Goal: Information Seeking & Learning: Learn about a topic

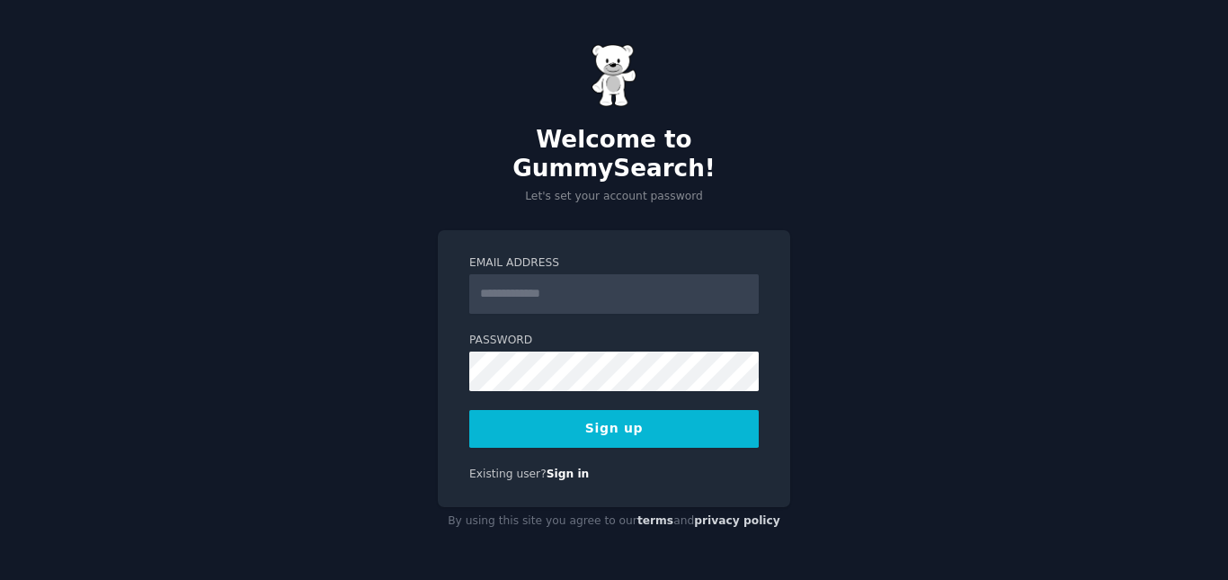
click at [526, 288] on input "Email Address" at bounding box center [614, 294] width 290 height 40
click at [550, 276] on input "Email Address" at bounding box center [614, 294] width 290 height 40
type input "**********"
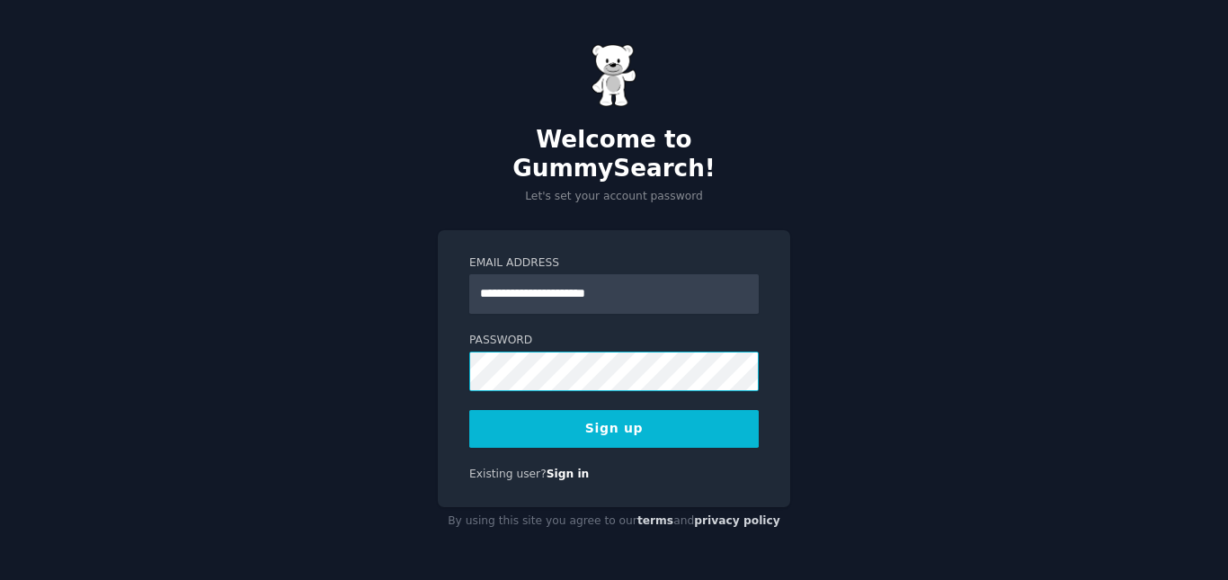
click at [469, 410] on button "Sign up" at bounding box center [614, 429] width 290 height 38
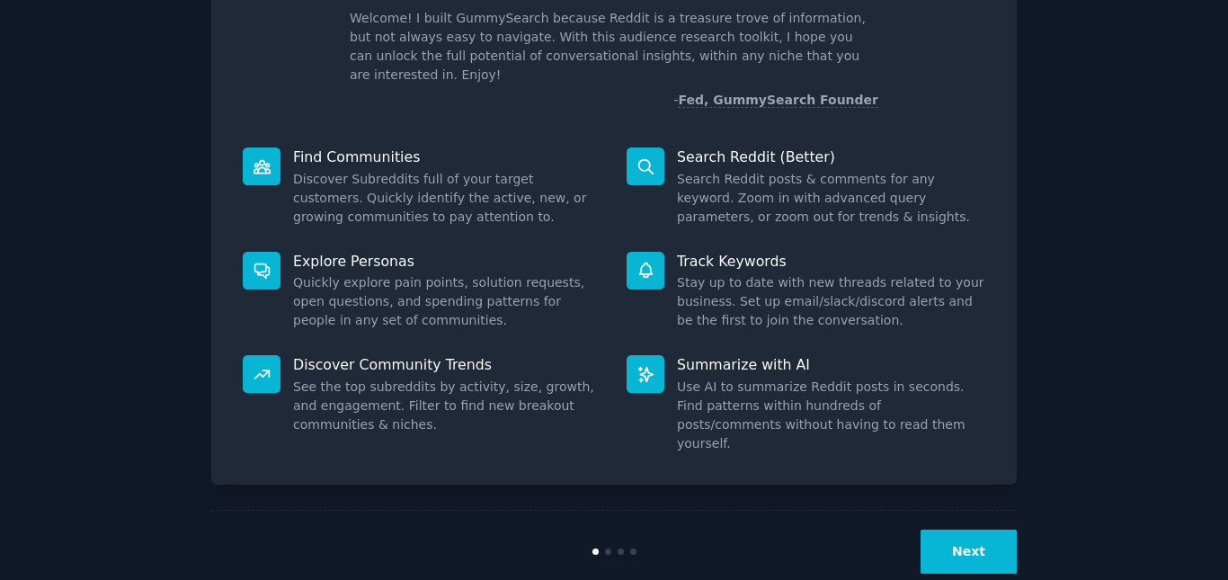
click at [965, 530] on button "Next" at bounding box center [969, 552] width 96 height 44
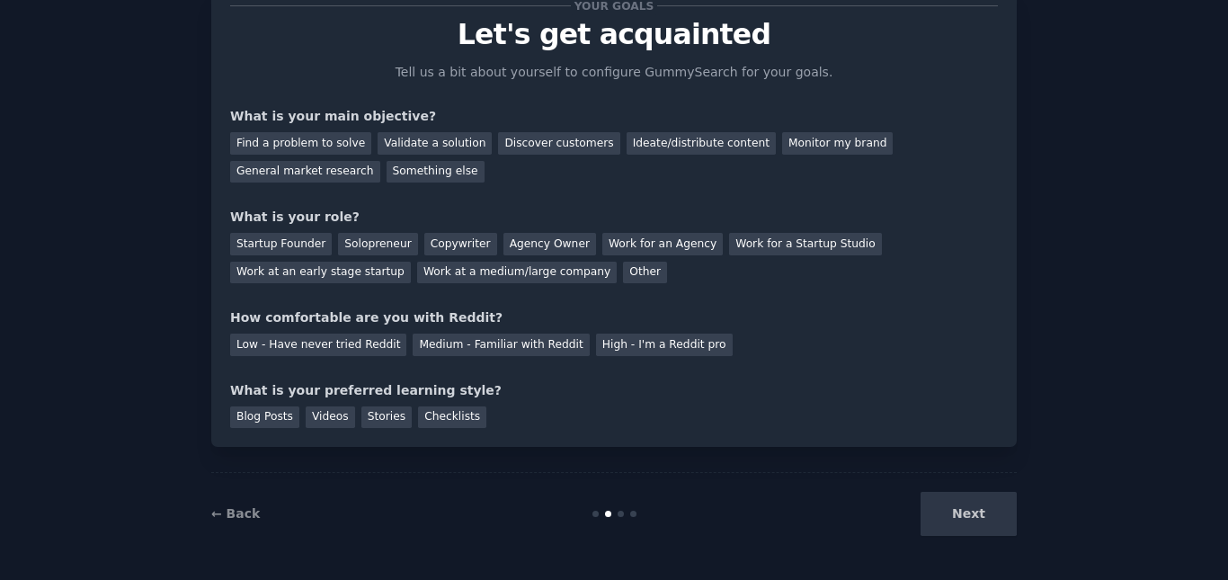
click at [965, 511] on div "Next" at bounding box center [882, 514] width 269 height 44
click at [364, 241] on div "Solopreneur" at bounding box center [377, 244] width 79 height 22
click at [307, 142] on div "Find a problem to solve" at bounding box center [300, 143] width 141 height 22
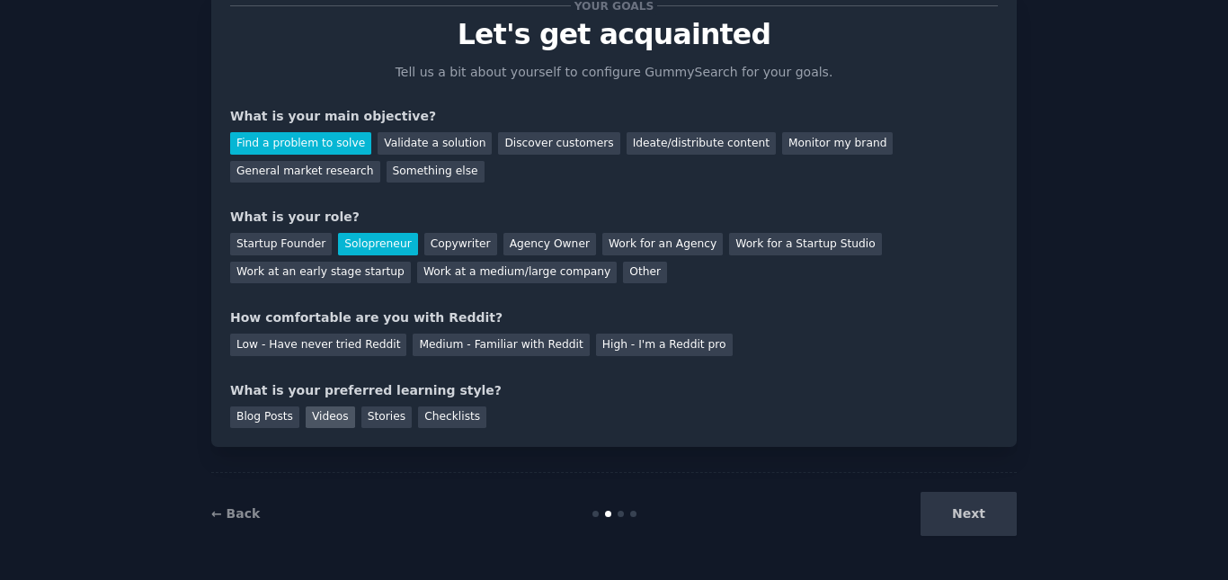
click at [318, 418] on div "Videos" at bounding box center [330, 417] width 49 height 22
drag, startPoint x: 333, startPoint y: 343, endPoint x: 362, endPoint y: 346, distance: 29.9
click at [334, 343] on div "Low - Have never tried Reddit" at bounding box center [318, 345] width 176 height 22
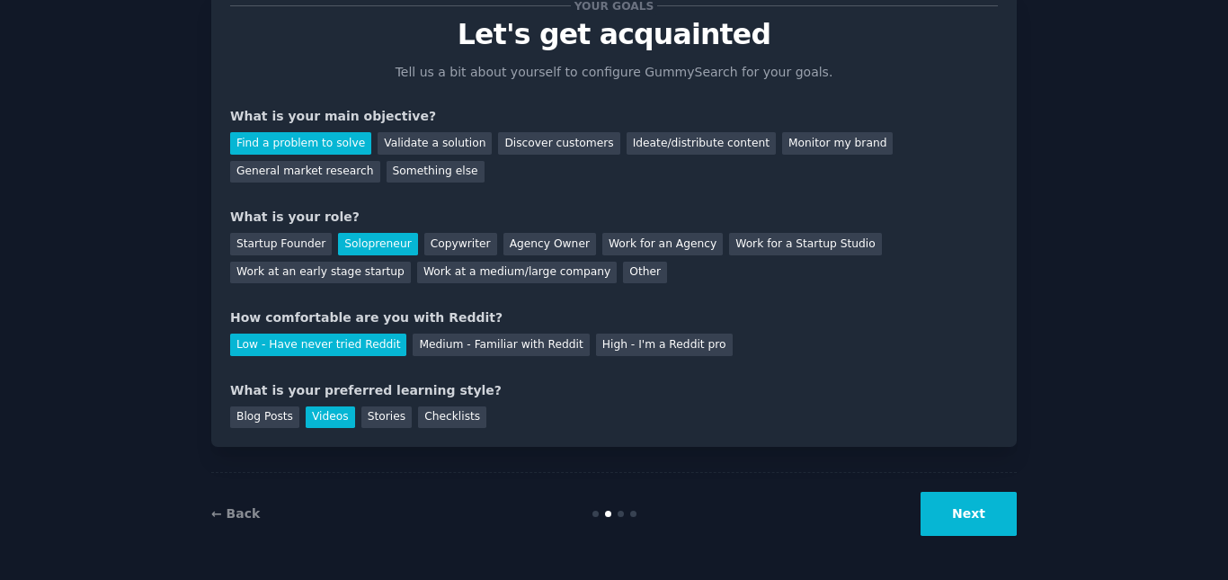
click at [975, 518] on button "Next" at bounding box center [969, 514] width 96 height 44
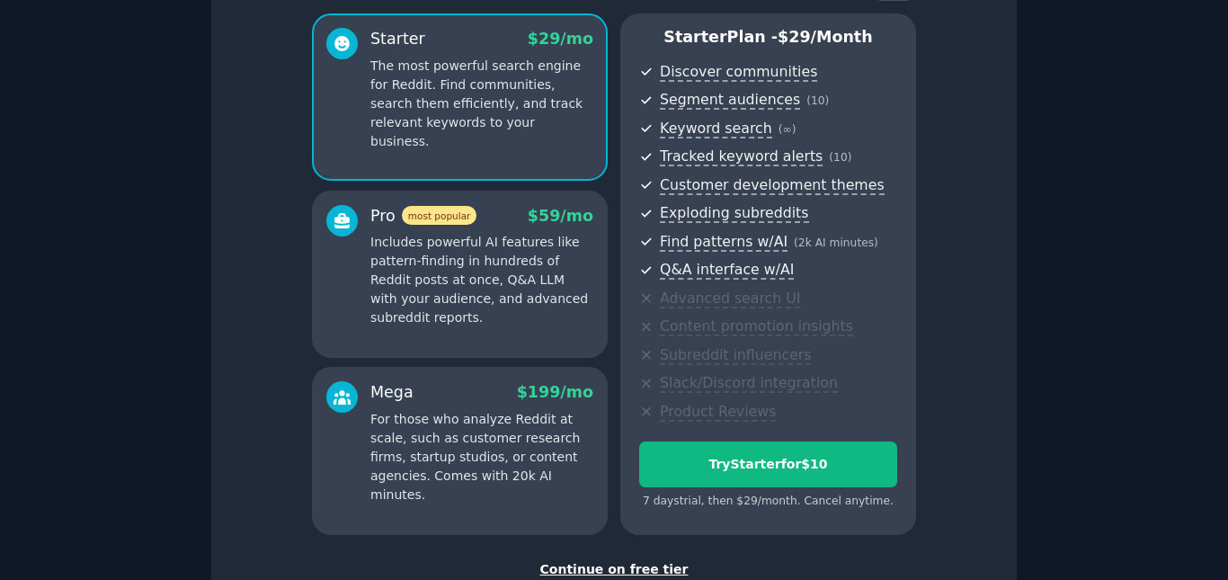
scroll to position [273, 0]
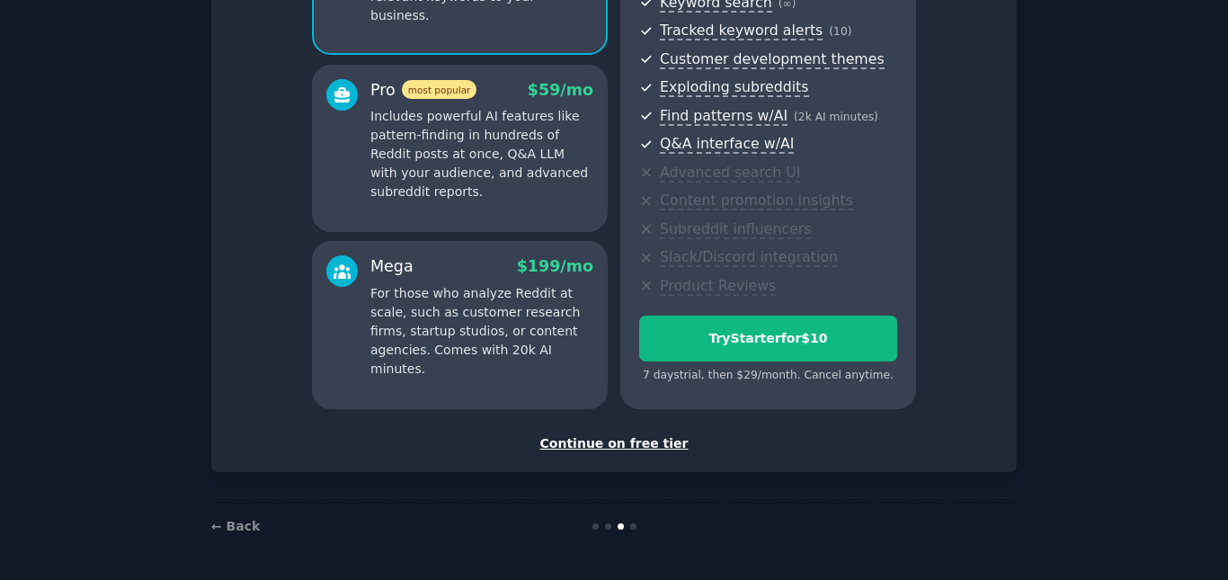
click at [610, 445] on div "Continue on free tier" at bounding box center [614, 443] width 768 height 19
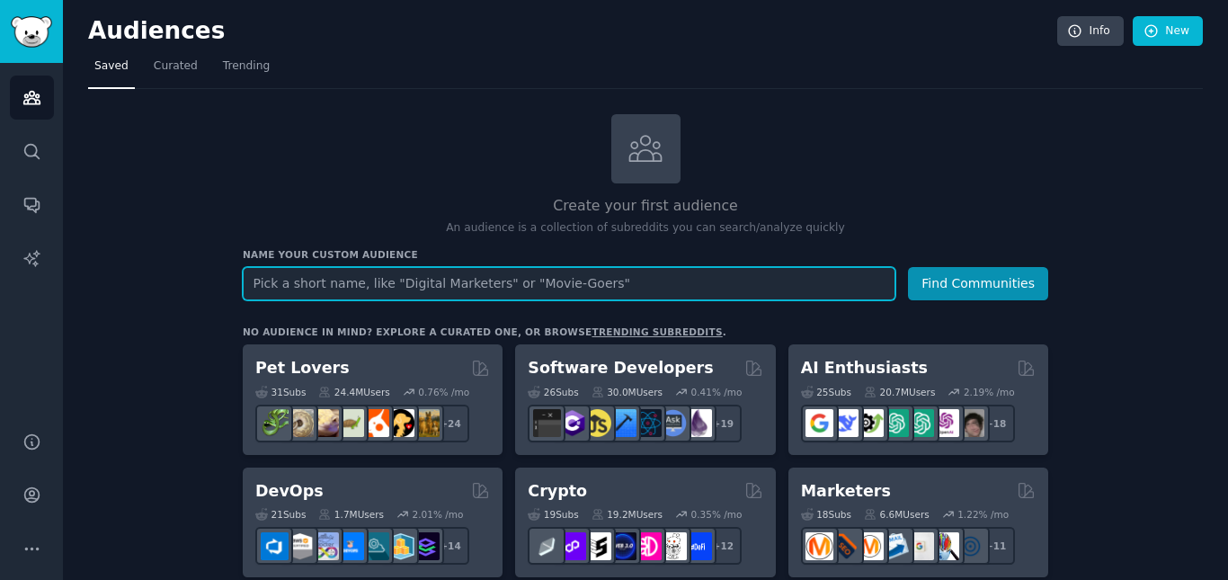
click at [361, 292] on input "text" at bounding box center [569, 283] width 653 height 33
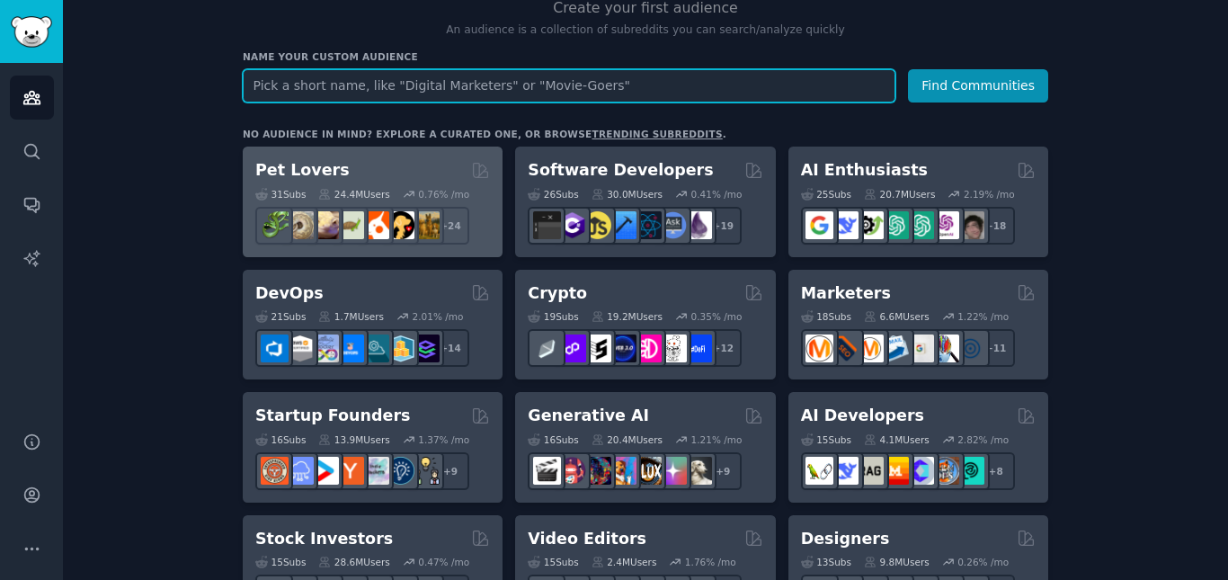
scroll to position [90, 0]
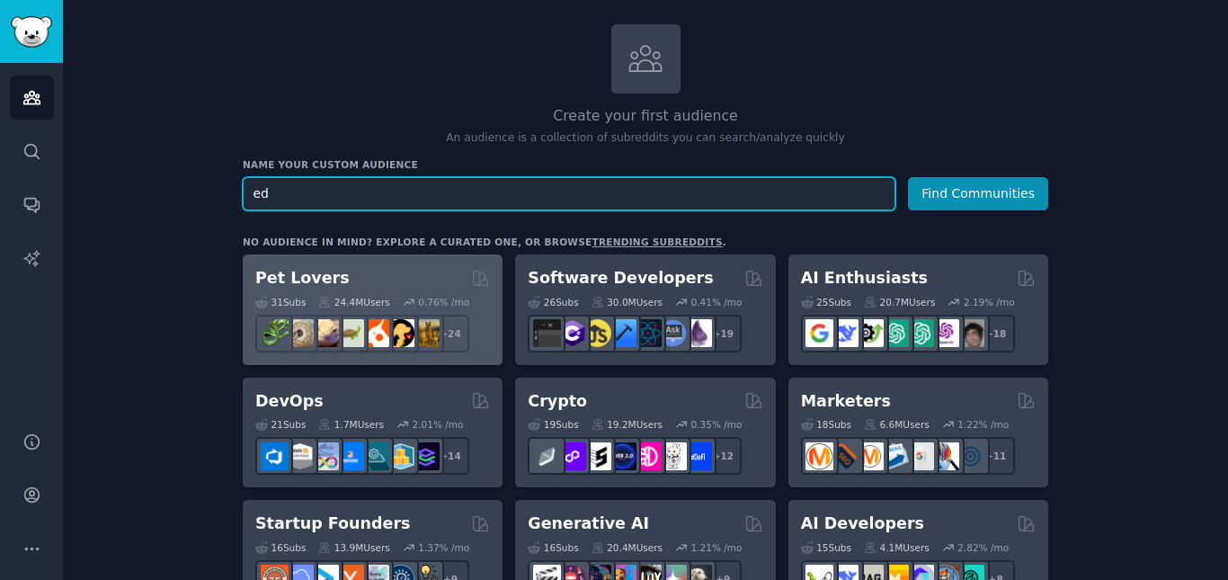
type input "e"
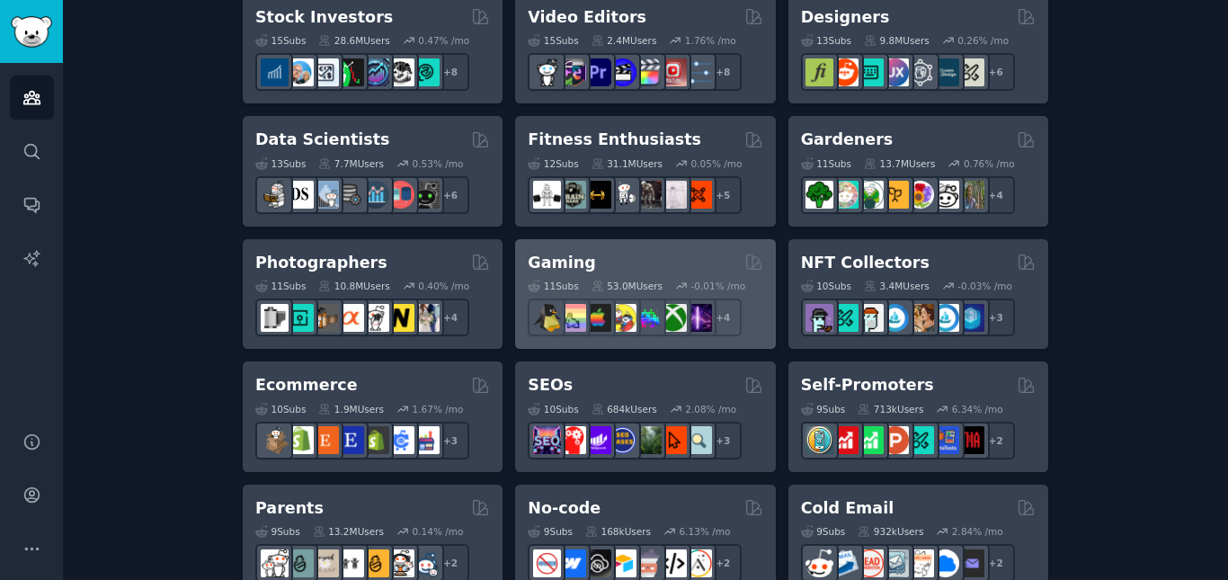
scroll to position [629, 0]
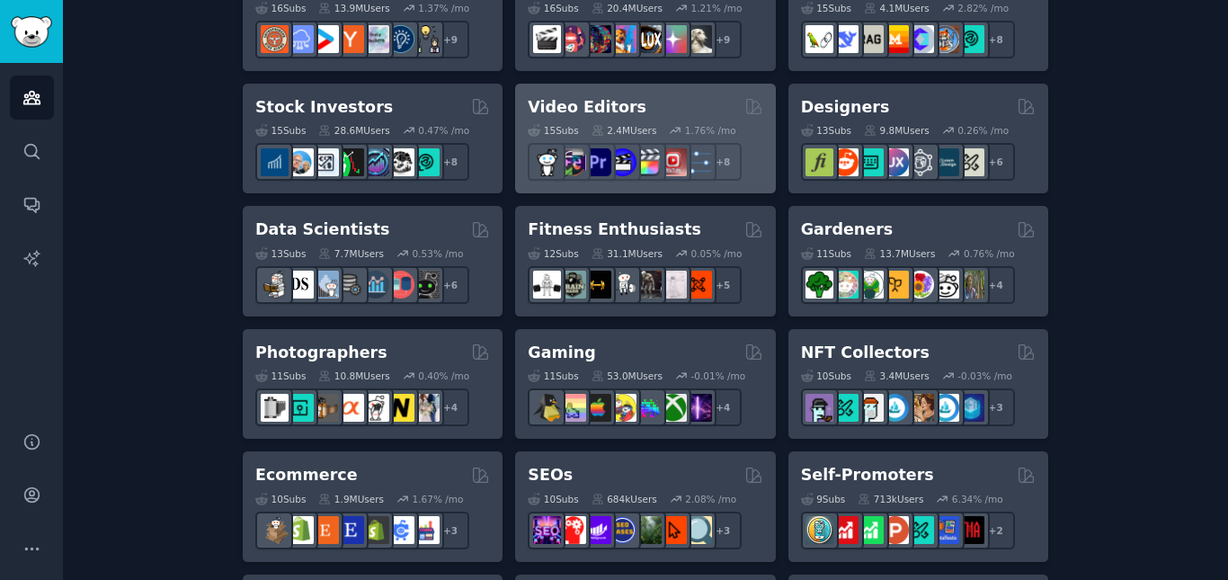
type input "video"
click at [683, 99] on div "Video Editors" at bounding box center [645, 107] width 235 height 22
click at [683, 99] on div "Pet Lovers 31 Sub s 24.4M Users 0.76 % /mo + 24 Software Developers 26 Sub s 30…" at bounding box center [646, 579] width 806 height 1728
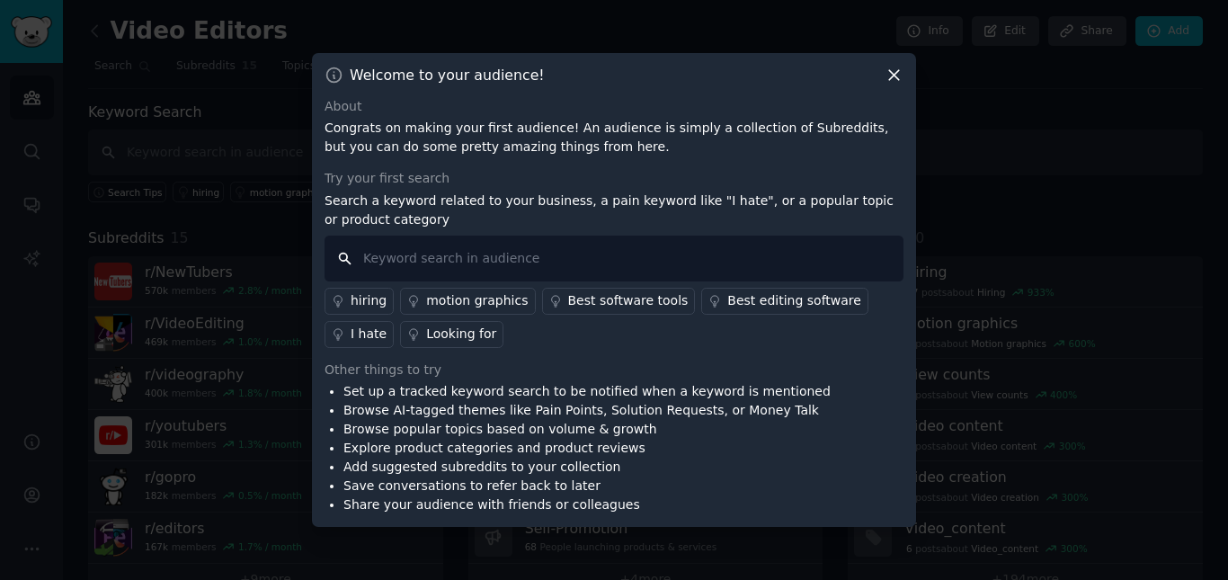
click at [423, 273] on input "text" at bounding box center [614, 259] width 579 height 46
click at [895, 76] on icon at bounding box center [894, 75] width 10 height 10
click at [895, 76] on nav "Search Subreddits 15 Topics 200 Themes Ask Products 698" at bounding box center [645, 70] width 1115 height 37
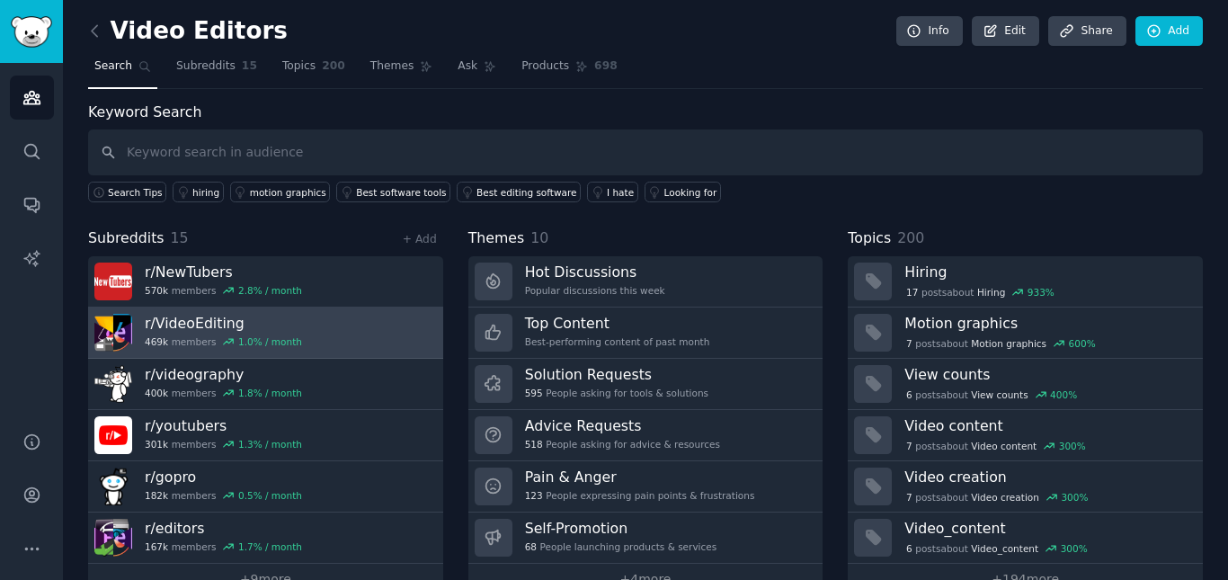
click at [380, 334] on link "r/ VideoEditing 469k members 1.0 % / month" at bounding box center [265, 332] width 355 height 51
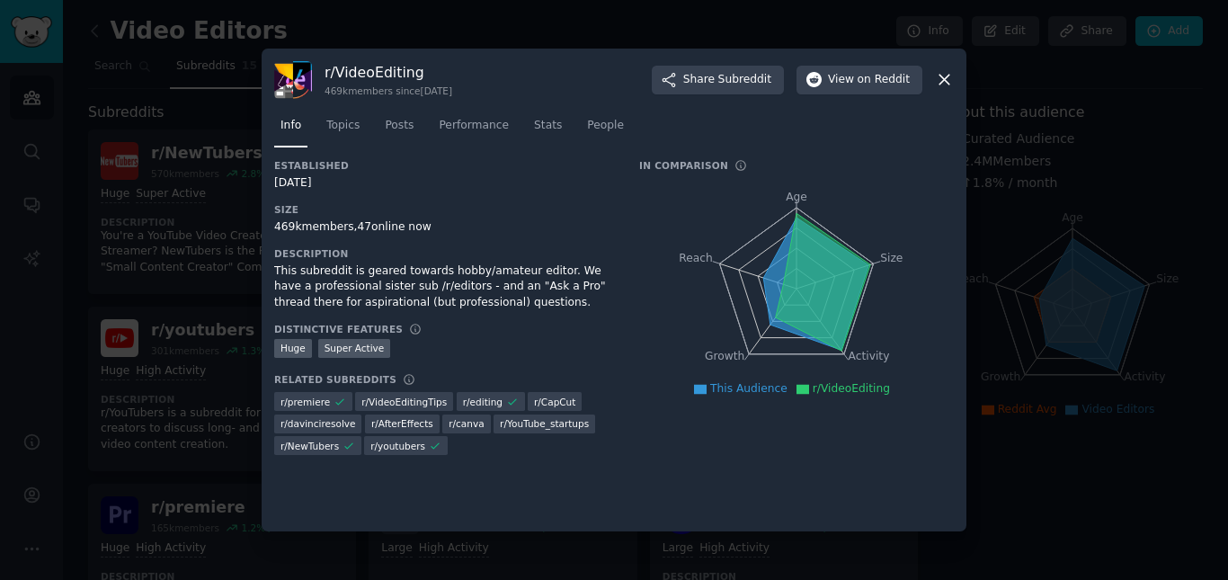
click at [942, 76] on icon at bounding box center [944, 79] width 19 height 19
click at [942, 76] on nav "Search Subreddits 15 Topics 200 Themes Ask Products 698" at bounding box center [645, 70] width 1115 height 37
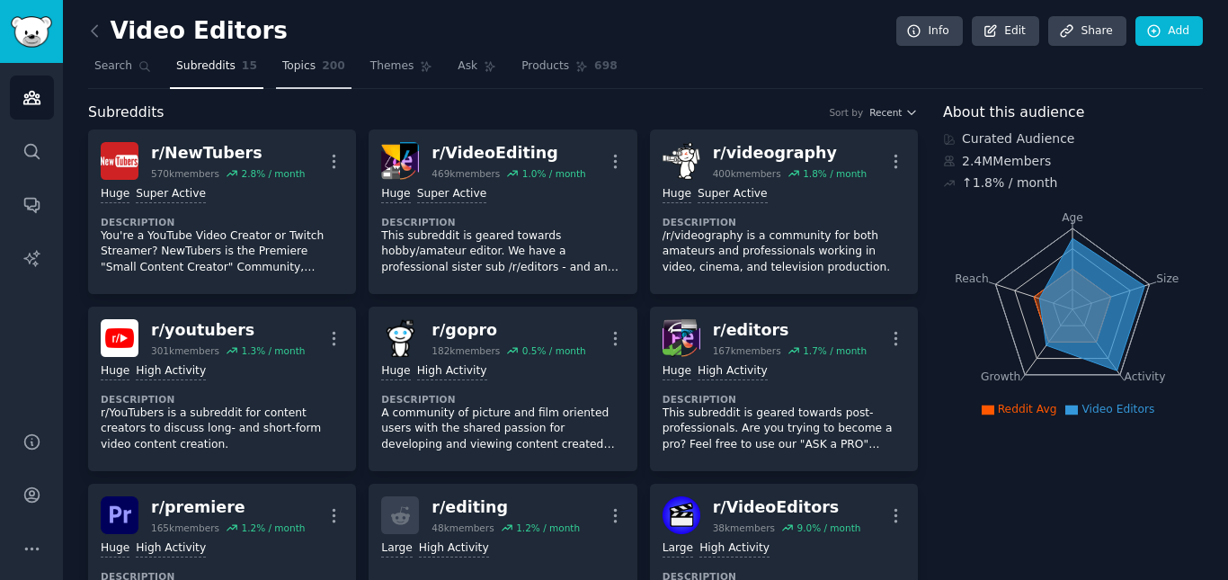
click at [322, 62] on span "200" at bounding box center [333, 66] width 23 height 16
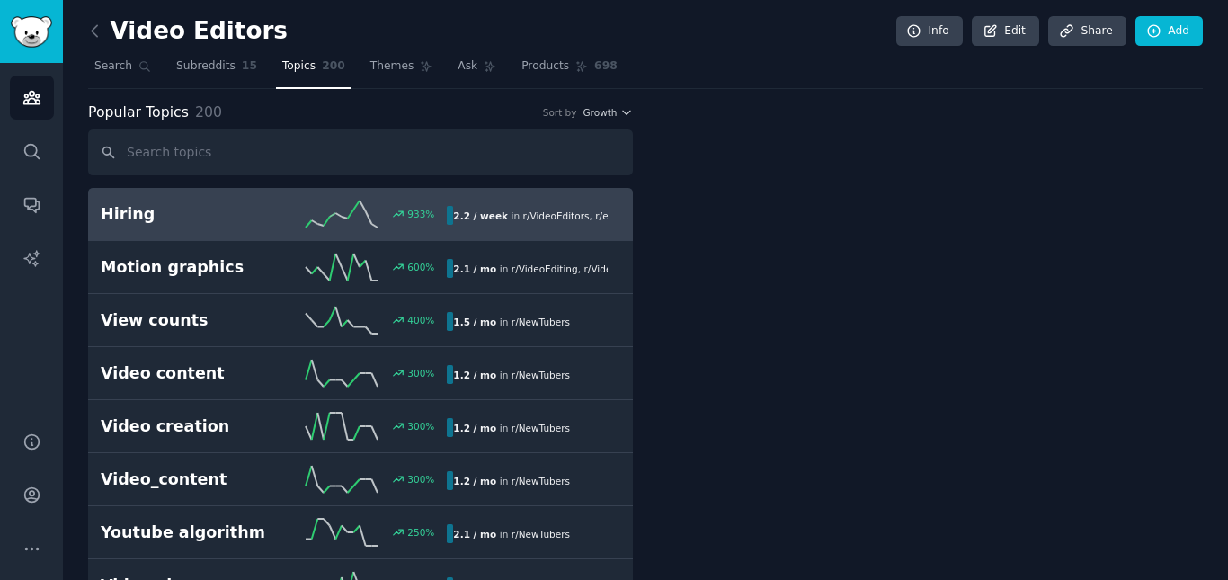
click at [289, 59] on span "Topics" at bounding box center [298, 66] width 33 height 16
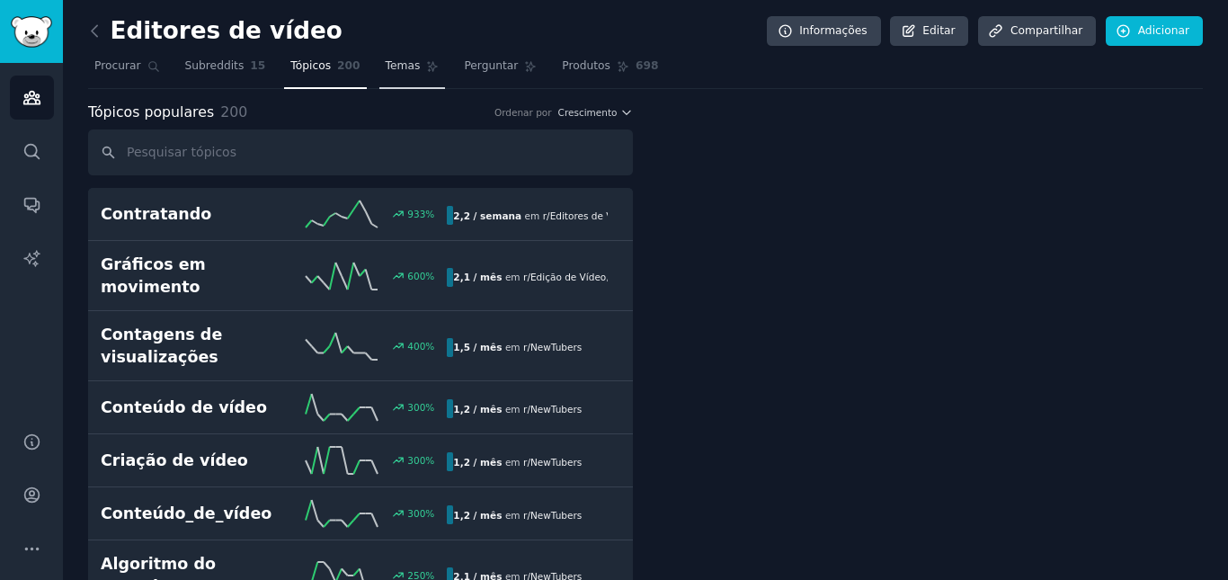
click at [386, 64] on font "Temas" at bounding box center [403, 65] width 35 height 13
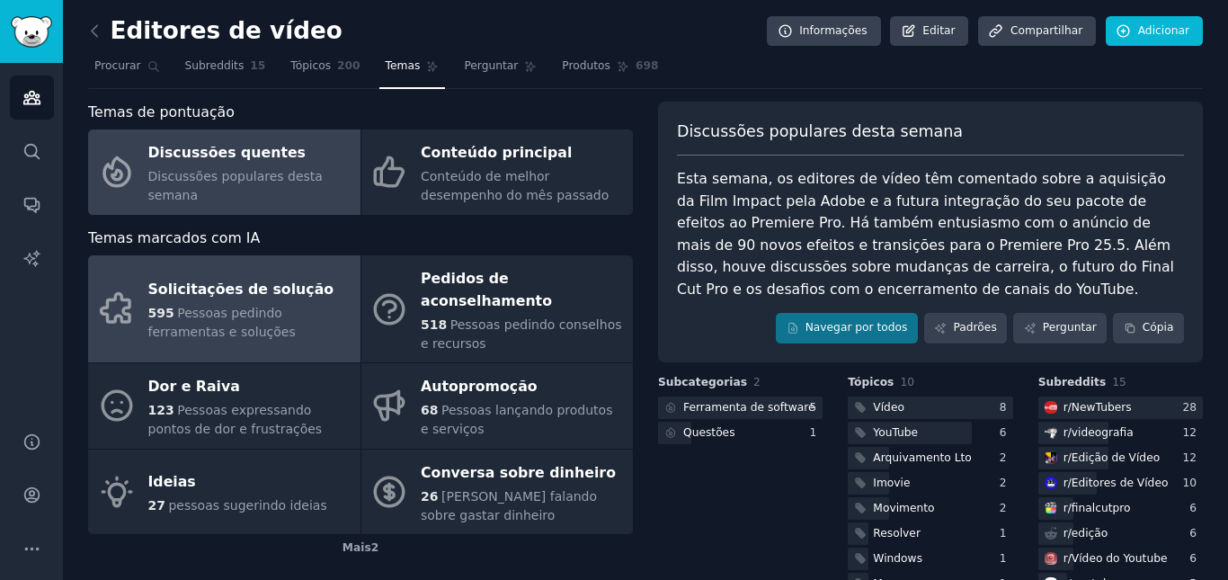
click at [252, 313] on div "595 Pessoas pedindo ferramentas e soluções" at bounding box center [249, 323] width 203 height 38
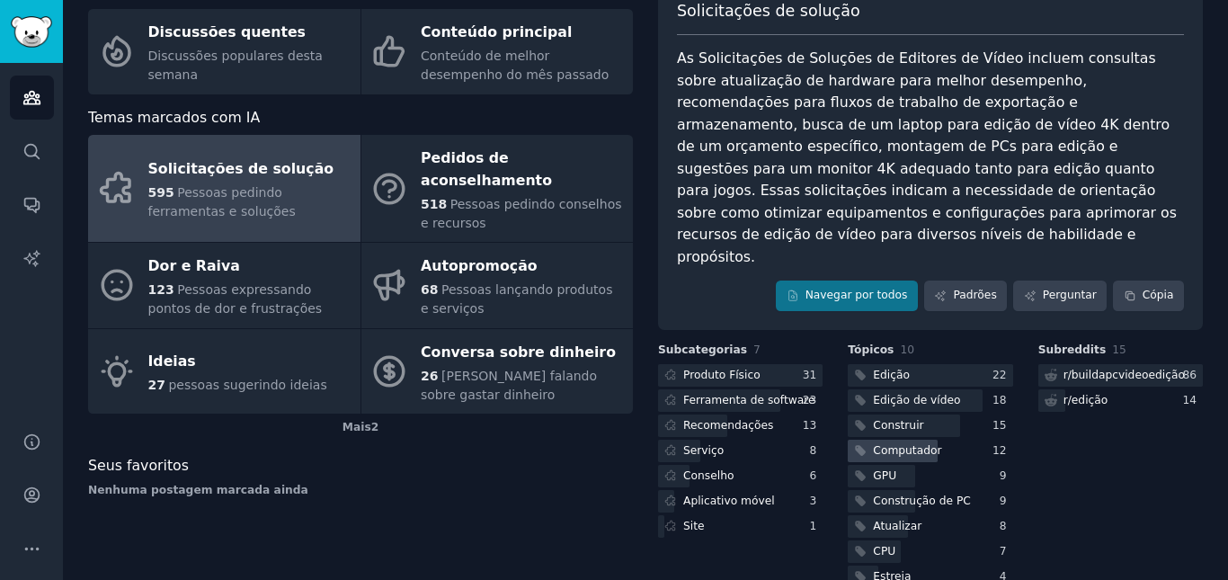
scroll to position [138, 0]
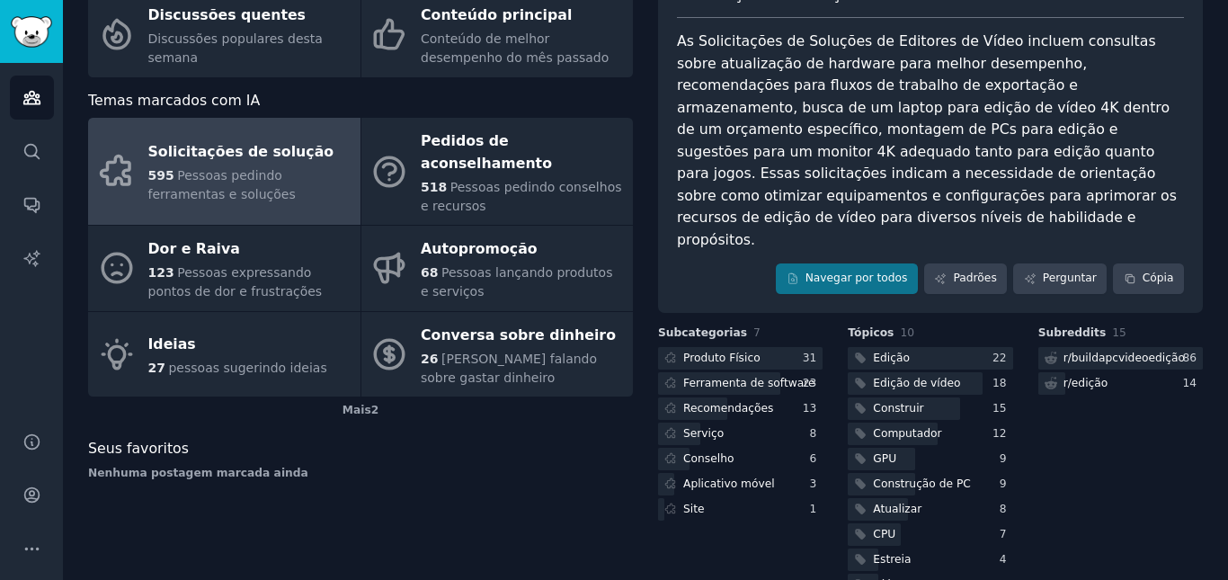
click at [281, 173] on font "Pessoas pedindo ferramentas e soluções" at bounding box center [221, 184] width 147 height 33
click at [535, 180] on div "518 Pessoas pedindo conselhos e recursos" at bounding box center [522, 197] width 203 height 38
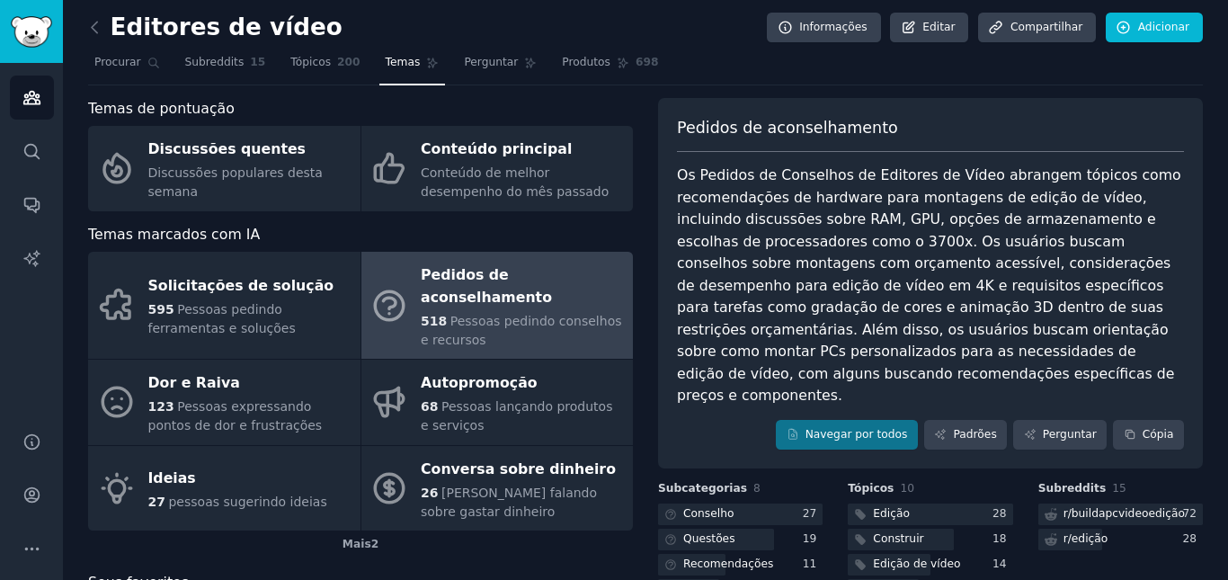
scroll to position [2, 0]
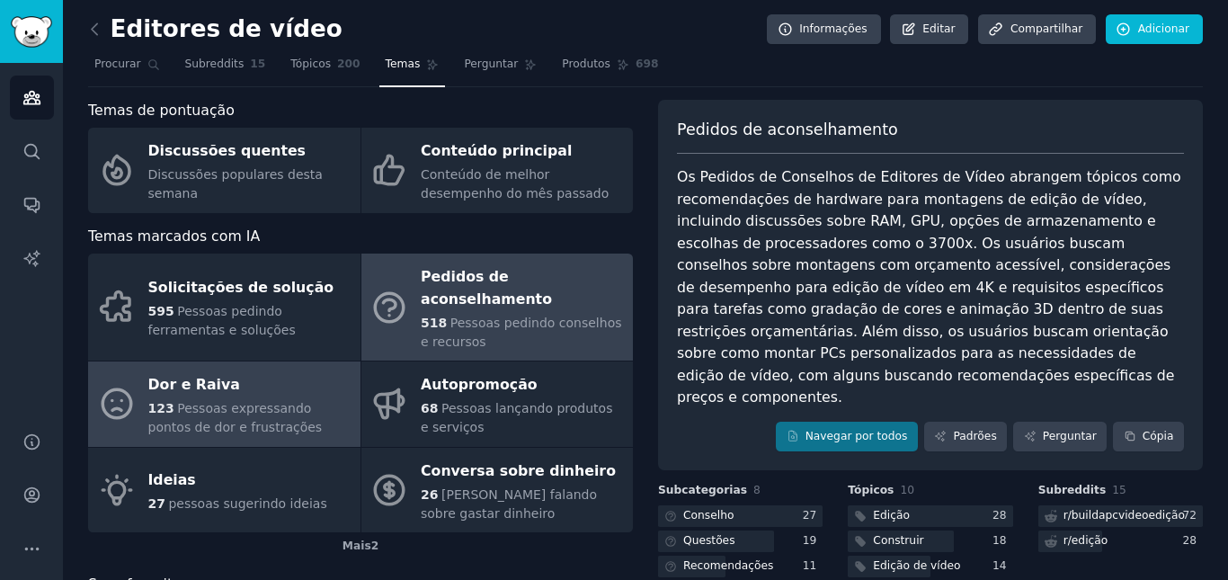
click at [278, 401] on font "Pessoas expressando pontos de dor e frustrações" at bounding box center [235, 417] width 174 height 33
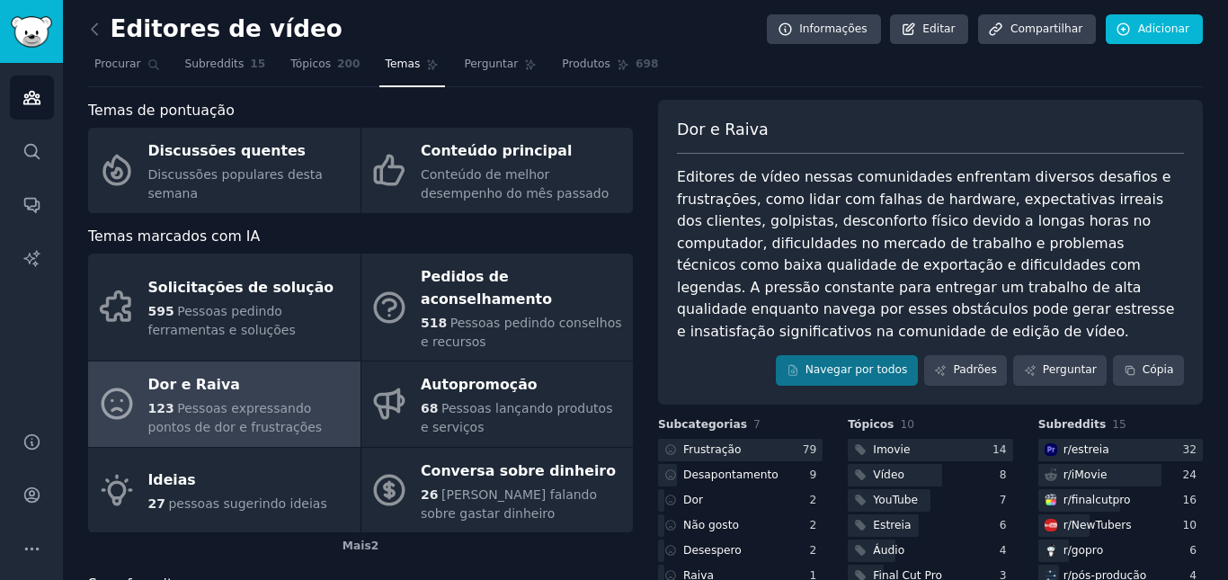
scroll to position [92, 0]
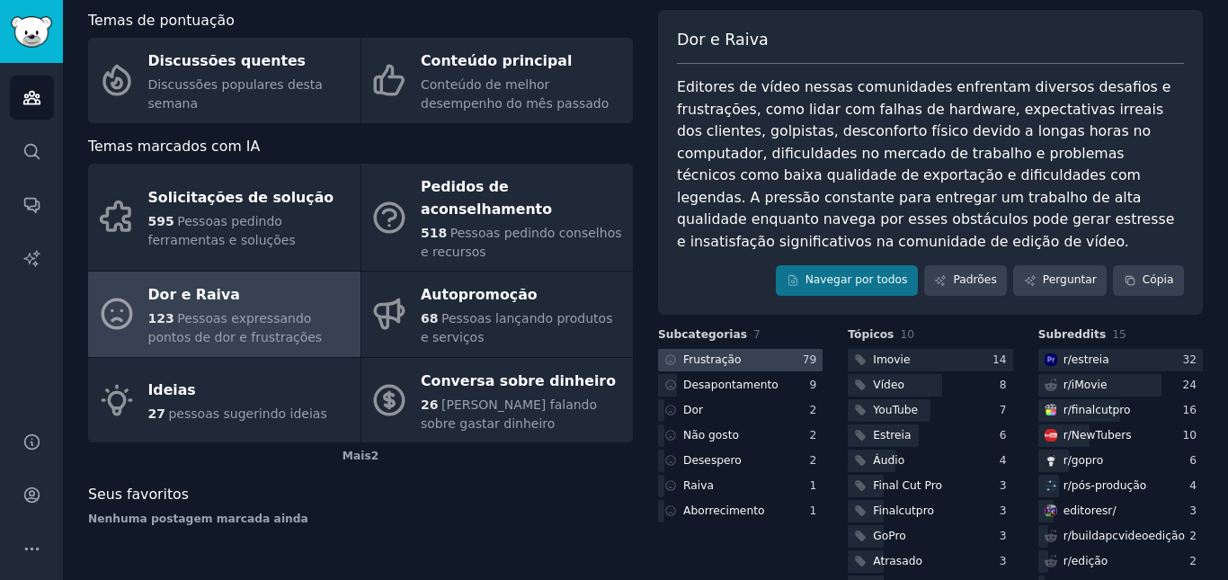
click at [756, 349] on div at bounding box center [740, 360] width 165 height 22
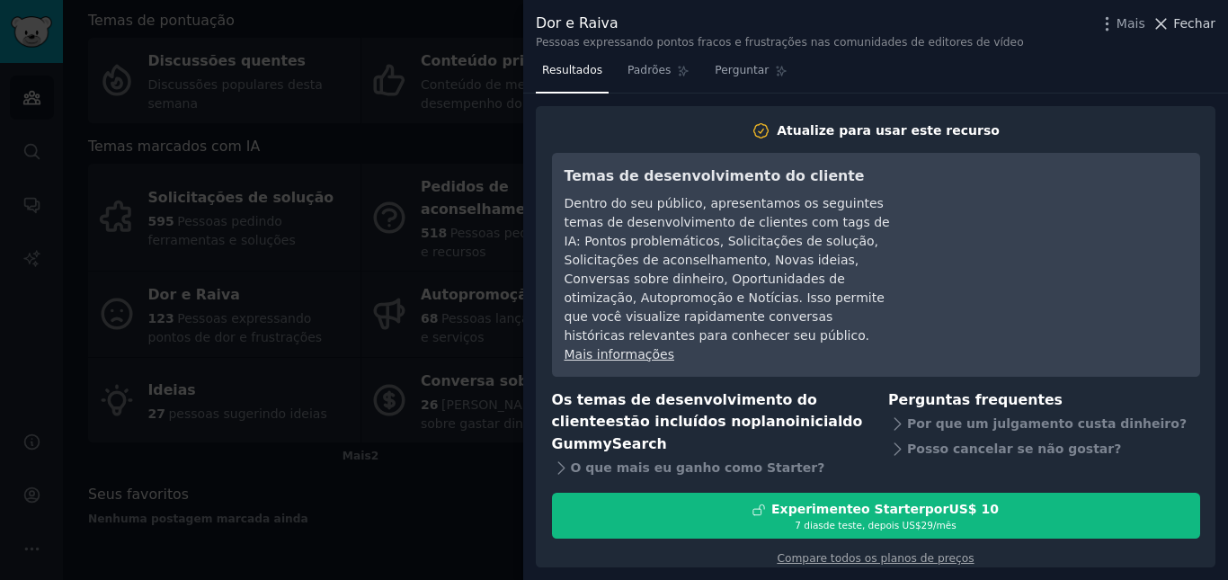
click at [1166, 21] on icon at bounding box center [1161, 23] width 19 height 19
